Goal: Task Accomplishment & Management: Complete application form

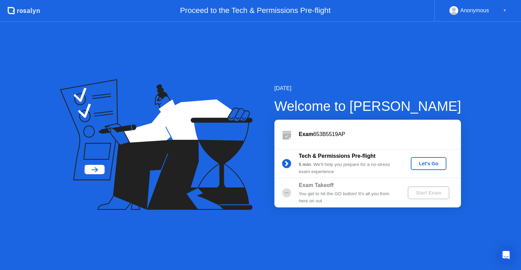
click at [329, 193] on div "You get to hit the GO button! It’s all you from here on out" at bounding box center [348, 197] width 98 height 14
click at [424, 167] on button "Let's Go" at bounding box center [429, 163] width 36 height 13
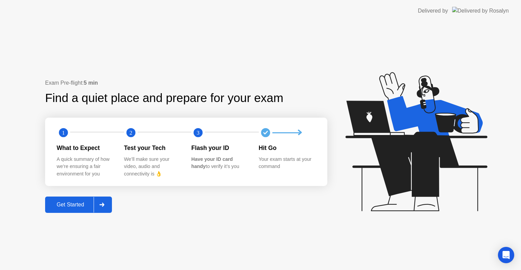
click at [83, 209] on button "Get Started" at bounding box center [78, 204] width 67 height 16
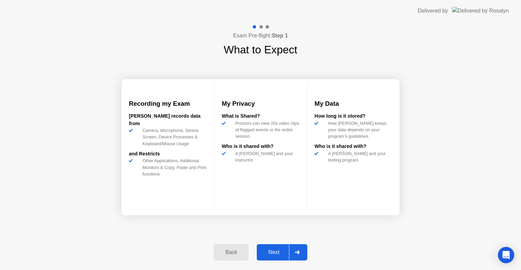
click at [273, 252] on div "Next" at bounding box center [274, 252] width 30 height 6
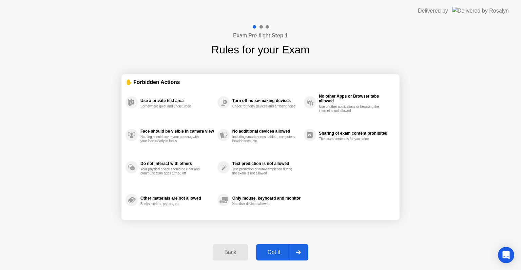
click at [273, 252] on div "Got it" at bounding box center [274, 252] width 32 height 6
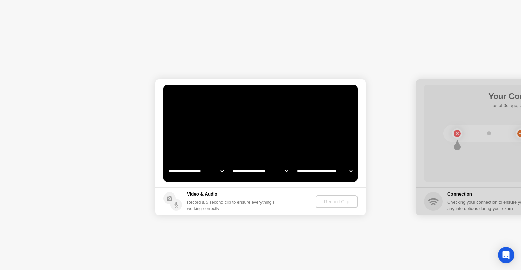
select select "**********"
select select "*******"
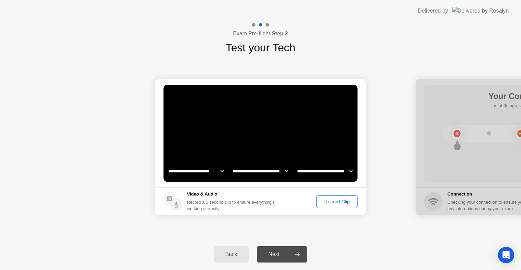
click at [336, 199] on div "Record Clip" at bounding box center [337, 201] width 36 height 5
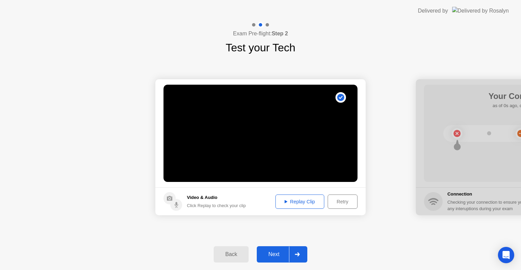
click at [278, 255] on div "Next" at bounding box center [274, 254] width 30 height 6
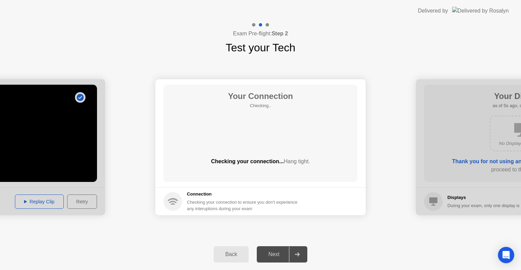
click at [269, 177] on div "Your Connection Checking.. Checking your connection... Hang tight." at bounding box center [261, 133] width 194 height 97
click at [278, 254] on div "Next" at bounding box center [274, 254] width 30 height 6
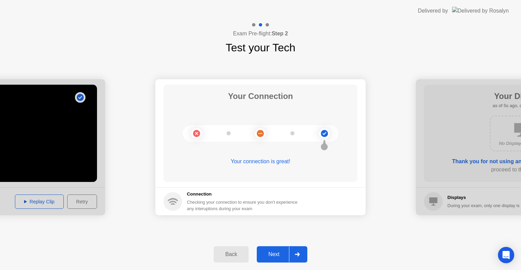
click at [270, 254] on div "Next" at bounding box center [274, 254] width 30 height 6
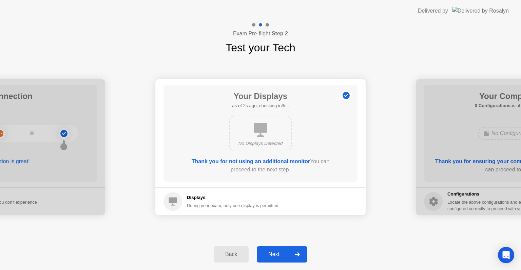
click at [278, 254] on div "Next" at bounding box center [274, 254] width 30 height 6
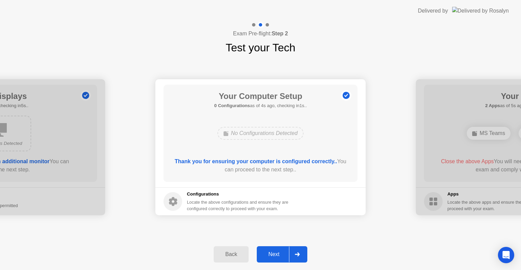
click at [278, 254] on div "Next" at bounding box center [274, 254] width 30 height 6
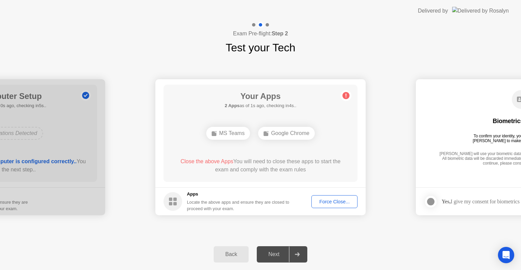
click at [304, 158] on div "Close the above Apps You will need to close these apps to start the exam and co…" at bounding box center [260, 165] width 175 height 16
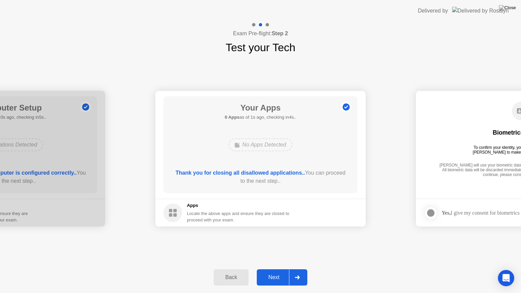
click at [276, 269] on div "Next" at bounding box center [274, 278] width 30 height 6
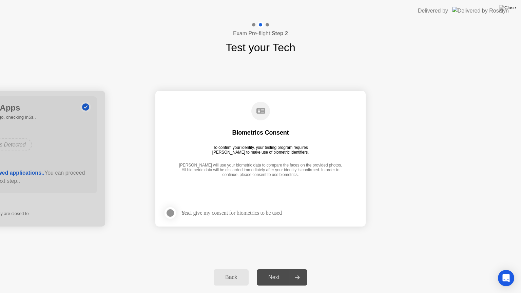
click at [281, 269] on div "Next" at bounding box center [274, 278] width 30 height 6
click at [171, 214] on div at bounding box center [170, 213] width 8 height 8
click at [270, 269] on div "Next" at bounding box center [274, 278] width 30 height 6
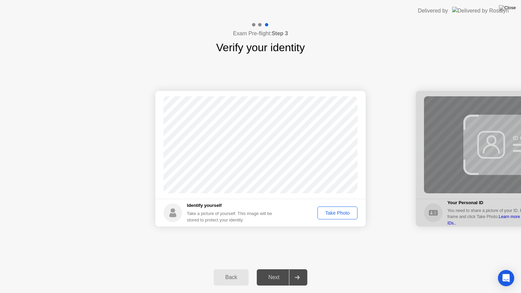
click at [330, 210] on div "Take Photo" at bounding box center [337, 212] width 35 height 5
click at [339, 212] on div "Retake" at bounding box center [342, 212] width 26 height 5
click at [336, 216] on div "Take Photo" at bounding box center [337, 212] width 35 height 5
click at [279, 269] on div "Next" at bounding box center [274, 278] width 30 height 6
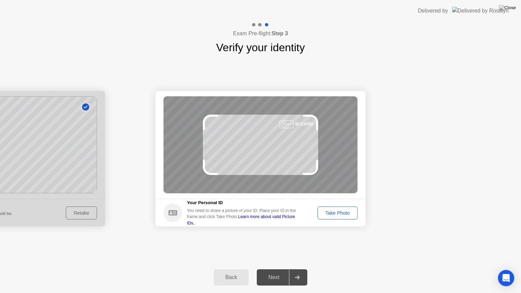
click at [337, 214] on div "Take Photo" at bounding box center [337, 212] width 35 height 5
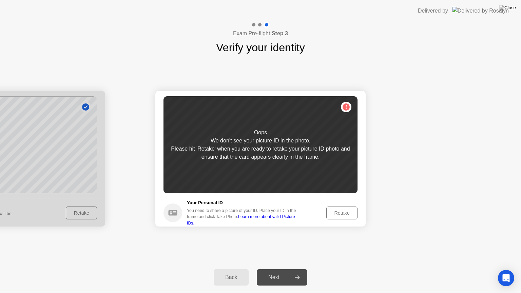
click at [332, 215] on div "Retake" at bounding box center [342, 212] width 26 height 5
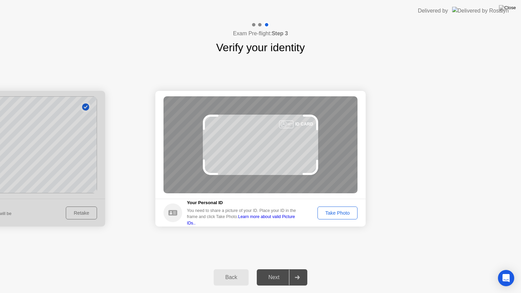
click at [340, 215] on div "Take Photo" at bounding box center [337, 212] width 35 height 5
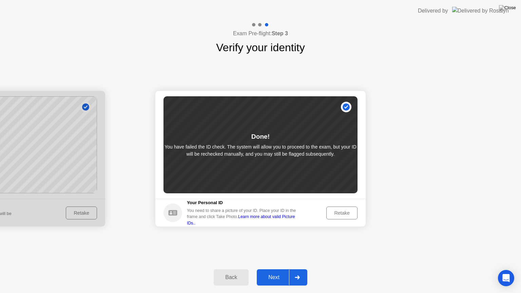
click at [338, 214] on div "Retake" at bounding box center [342, 212] width 26 height 5
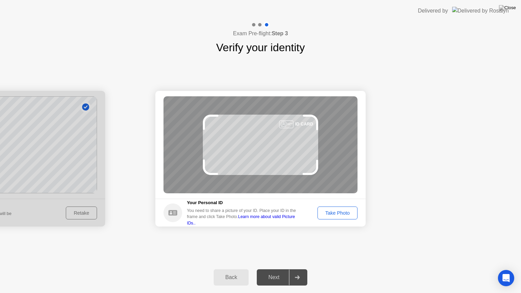
click at [332, 212] on div "Take Photo" at bounding box center [337, 212] width 35 height 5
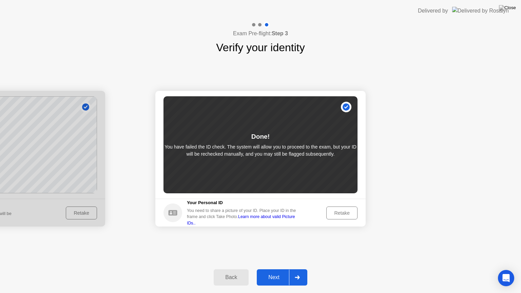
click at [331, 212] on div "Retake" at bounding box center [342, 212] width 26 height 5
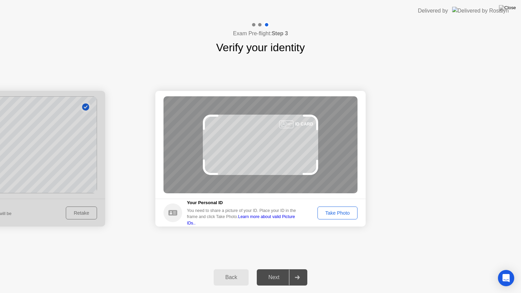
click at [342, 213] on div "Take Photo" at bounding box center [337, 212] width 35 height 5
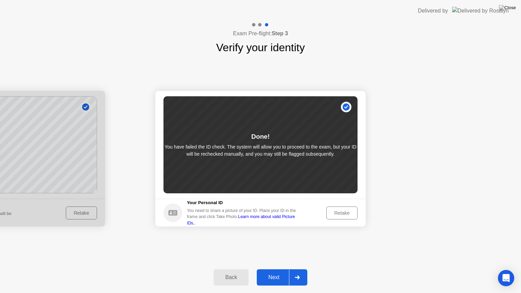
click at [342, 213] on div "Retake" at bounding box center [342, 212] width 26 height 5
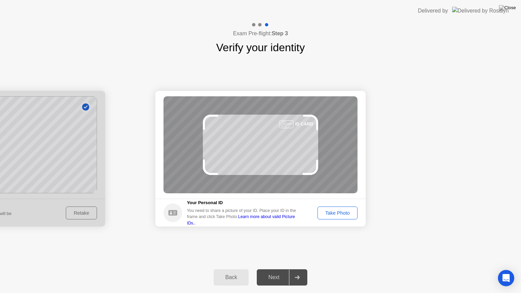
click at [342, 213] on div "Take Photo" at bounding box center [337, 212] width 35 height 5
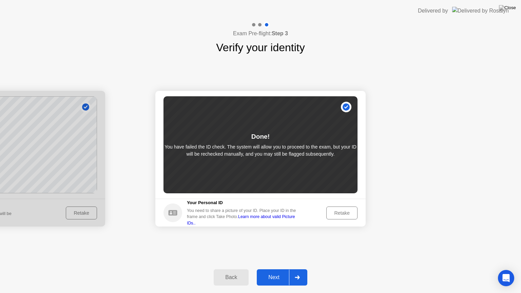
click at [284, 269] on div "Next" at bounding box center [274, 278] width 30 height 6
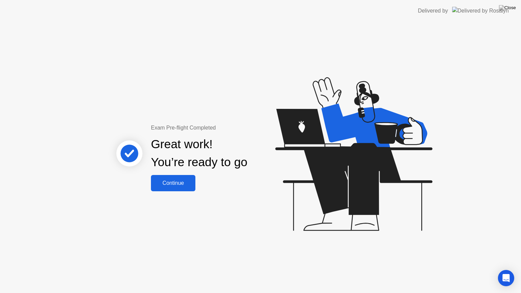
click at [179, 185] on div "Continue" at bounding box center [173, 183] width 40 height 6
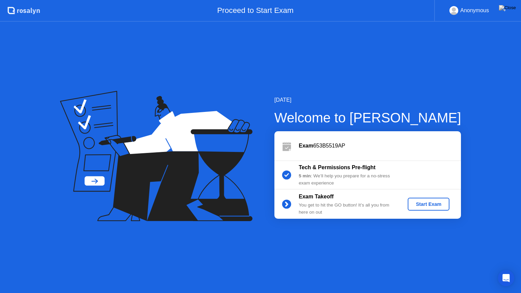
click at [437, 206] on div "Start Exam" at bounding box center [429, 204] width 36 height 5
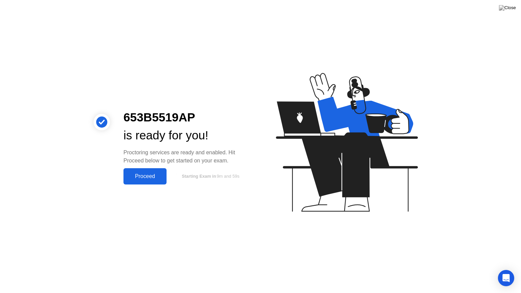
click at [154, 179] on div "Proceed" at bounding box center [145, 176] width 39 height 6
